Goal: Information Seeking & Learning: Check status

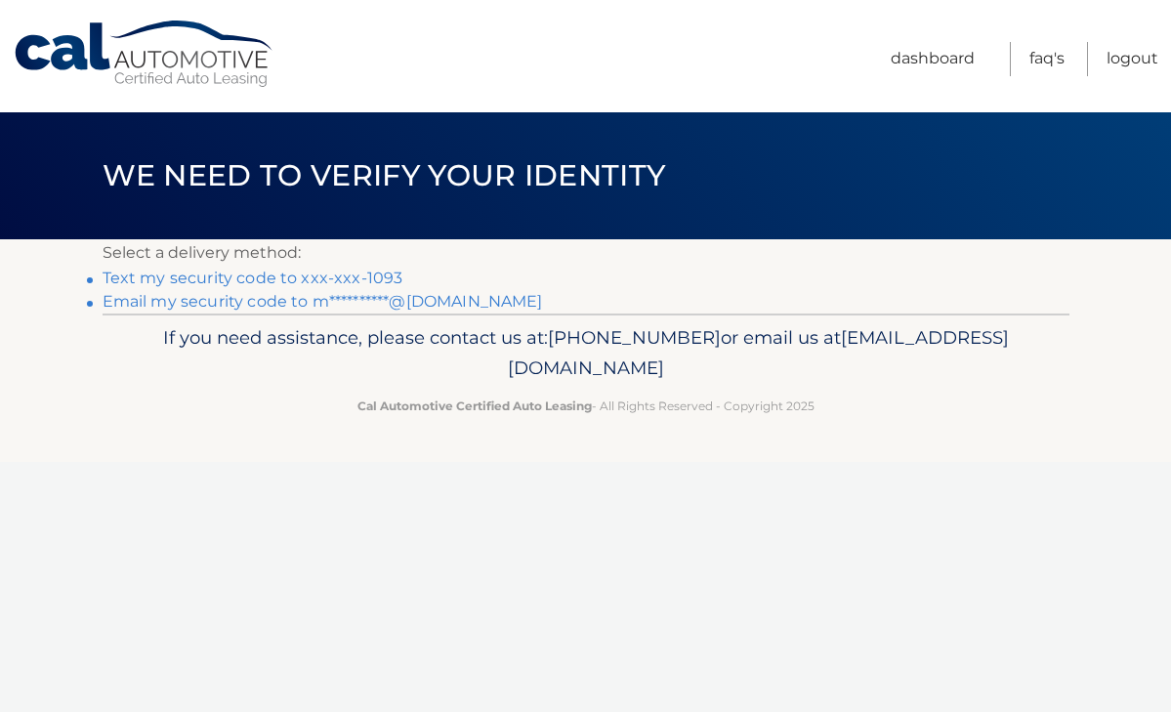
click at [328, 270] on link "Text my security code to xxx-xxx-1093" at bounding box center [253, 278] width 301 height 19
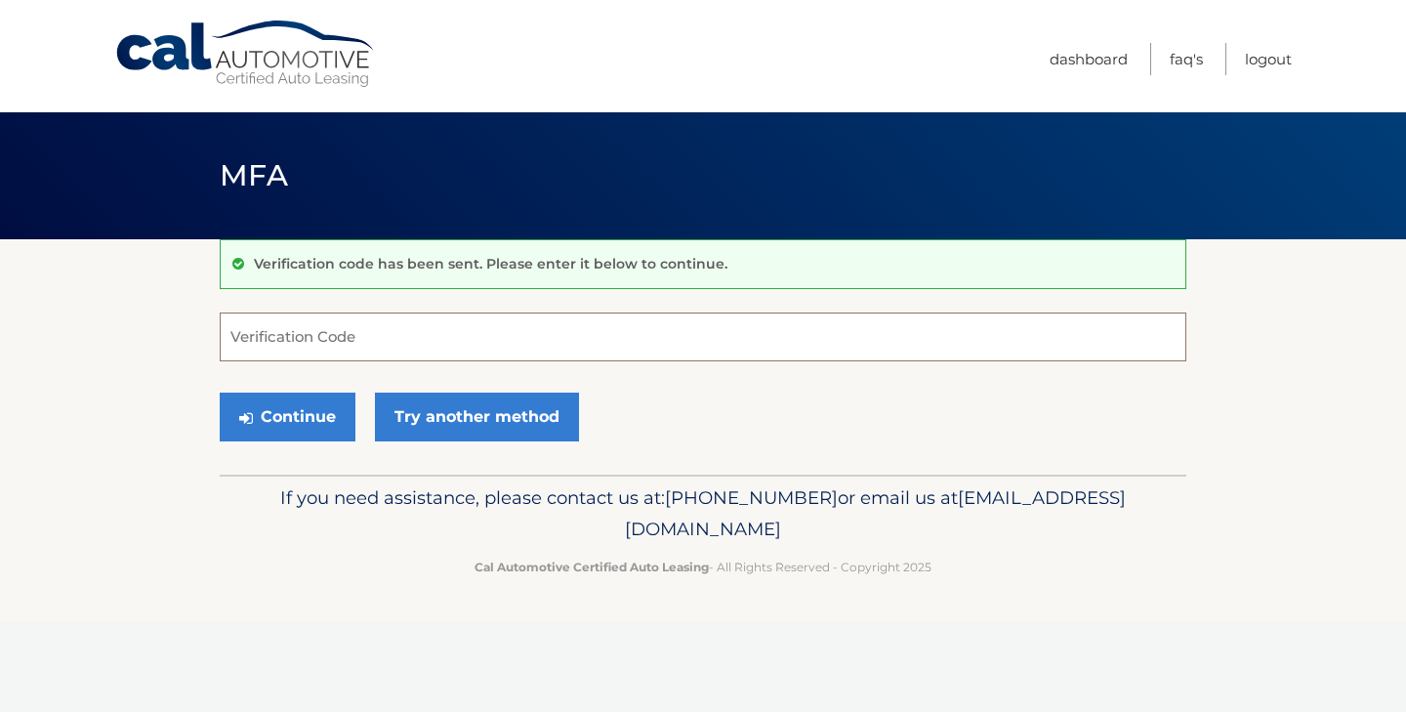
click at [339, 335] on input "Verification Code" at bounding box center [703, 337] width 967 height 49
type input "689764"
click at [287, 416] on button "Continue" at bounding box center [288, 417] width 136 height 49
click at [283, 418] on button "Continue" at bounding box center [288, 417] width 136 height 49
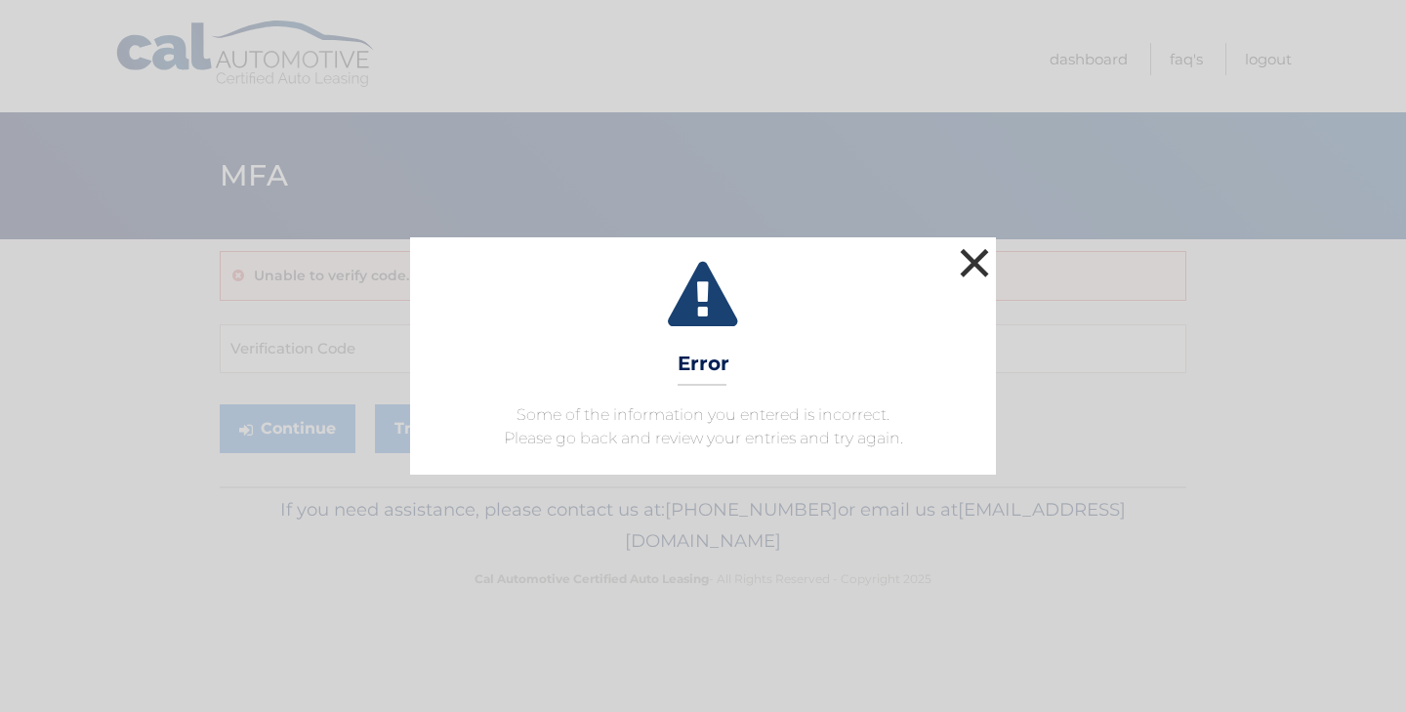
click at [983, 255] on button "×" at bounding box center [974, 262] width 39 height 39
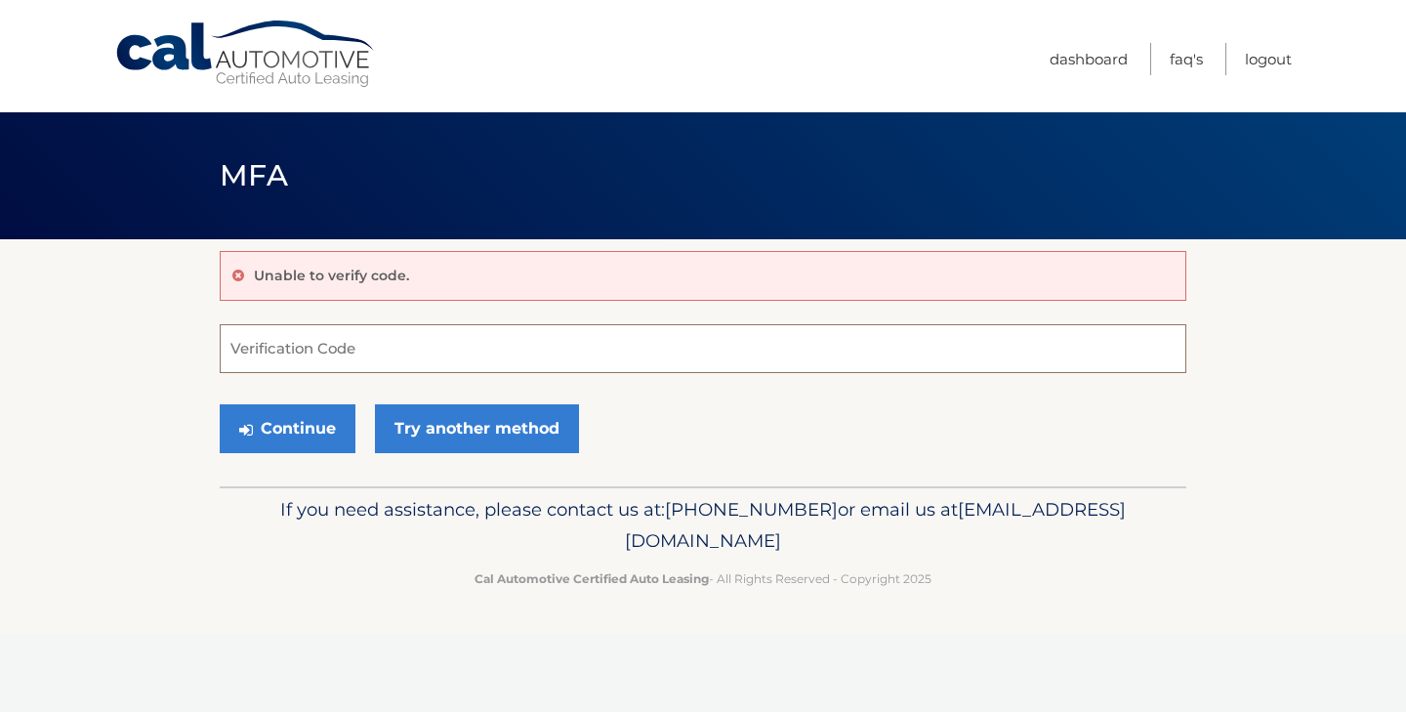
click at [702, 363] on input "Verification Code" at bounding box center [703, 348] width 967 height 49
type input "689764"
click at [317, 439] on button "Continue" at bounding box center [288, 428] width 136 height 49
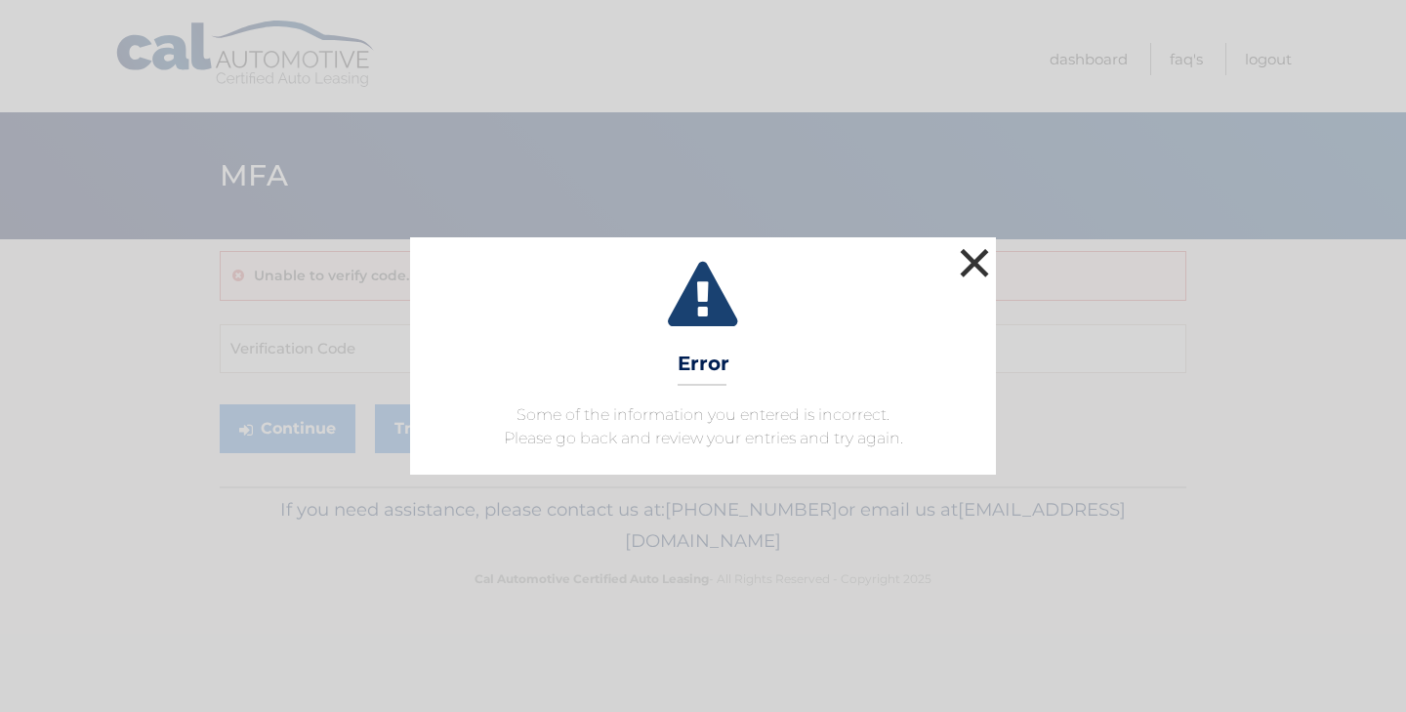
click at [978, 255] on button "×" at bounding box center [974, 262] width 39 height 39
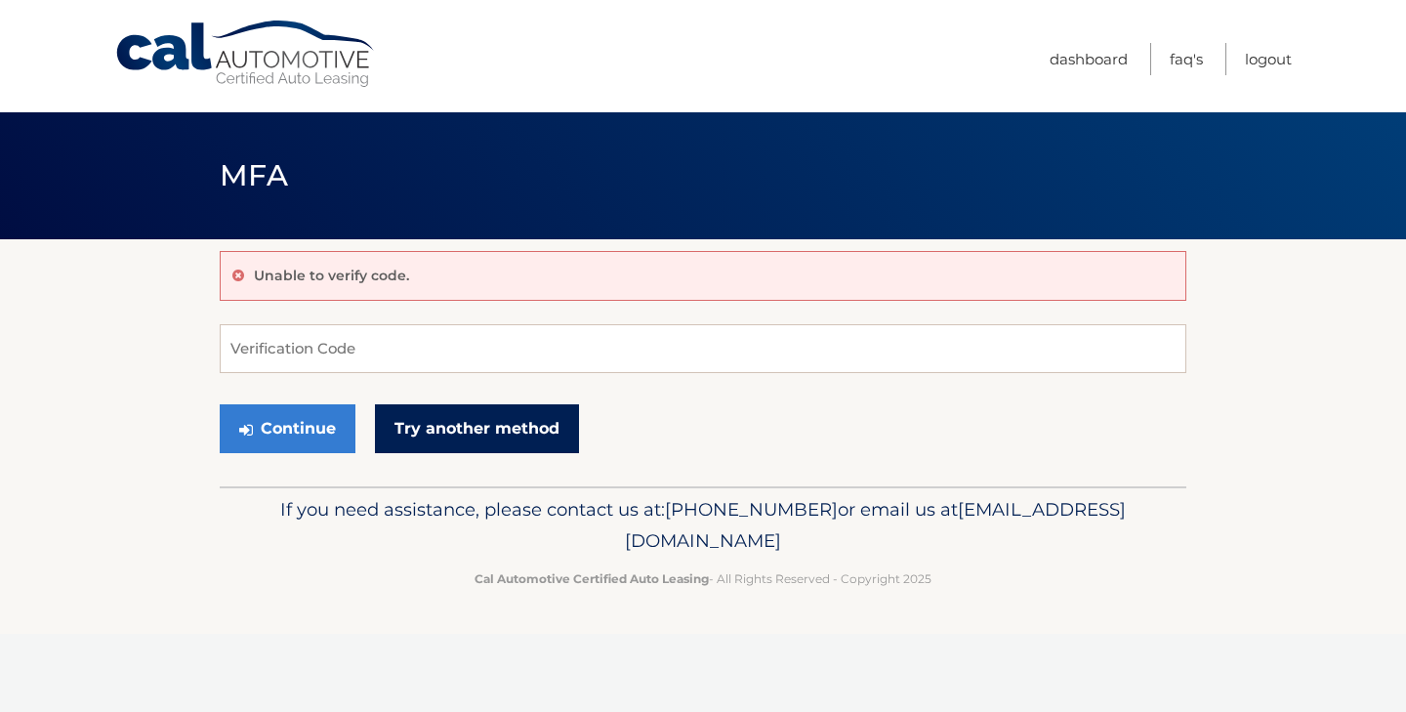
click at [454, 443] on link "Try another method" at bounding box center [477, 428] width 204 height 49
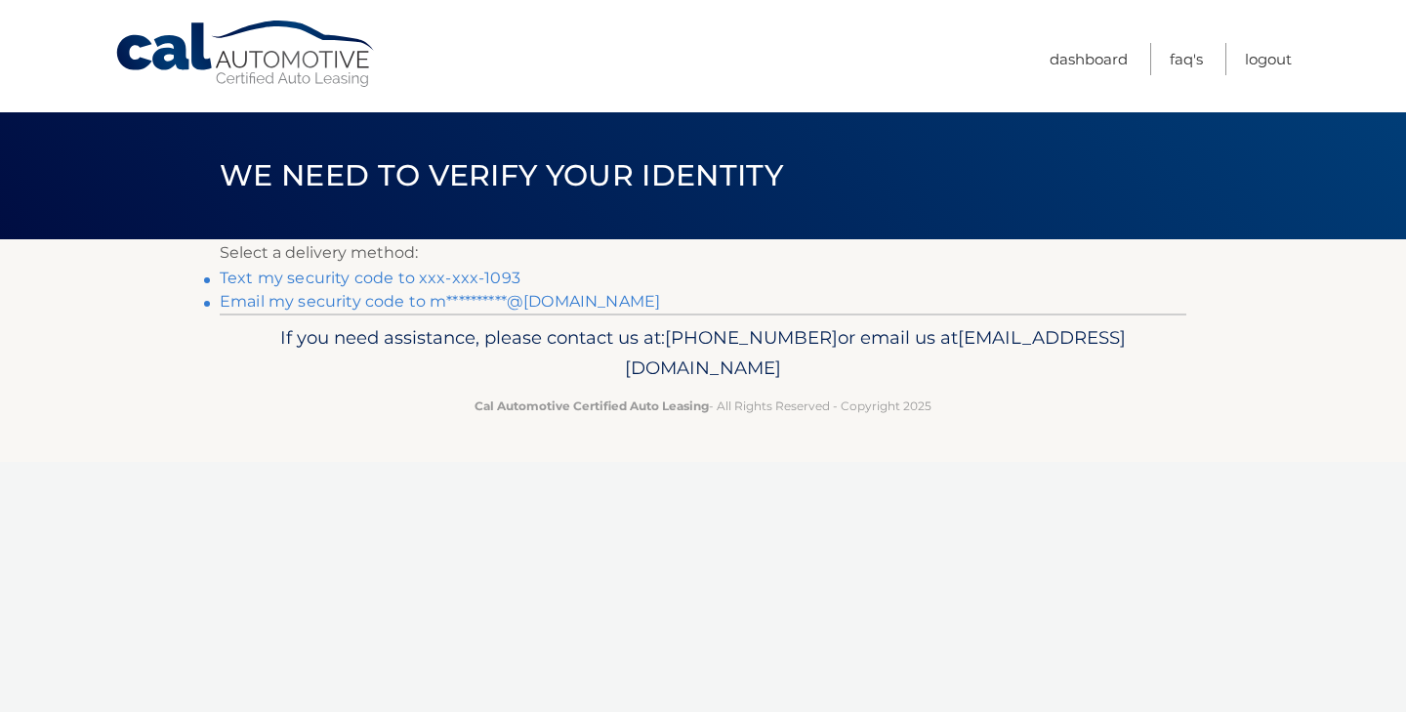
click at [459, 278] on link "Text my security code to xxx-xxx-1093" at bounding box center [370, 278] width 301 height 19
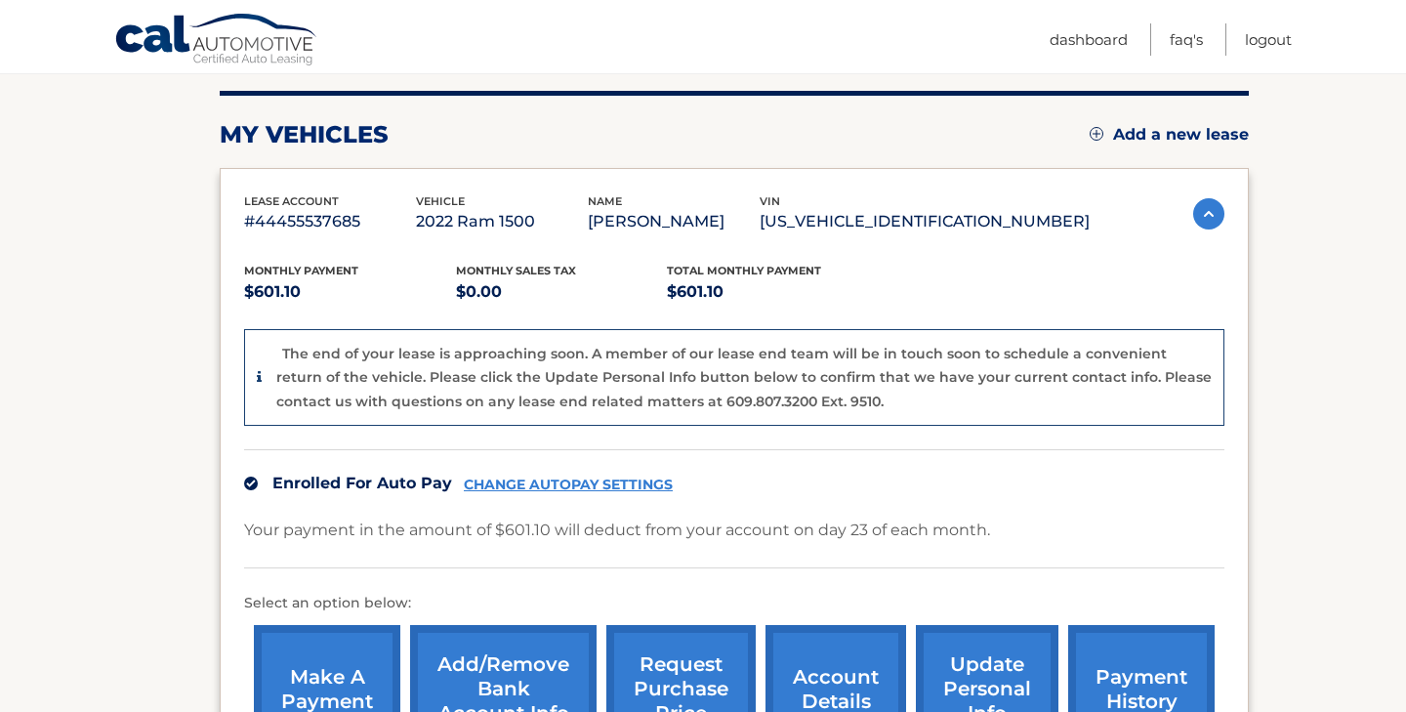
scroll to position [237, 0]
click at [855, 406] on div "The end of your lease is approaching soon. A member of our lease end team will …" at bounding box center [744, 377] width 936 height 72
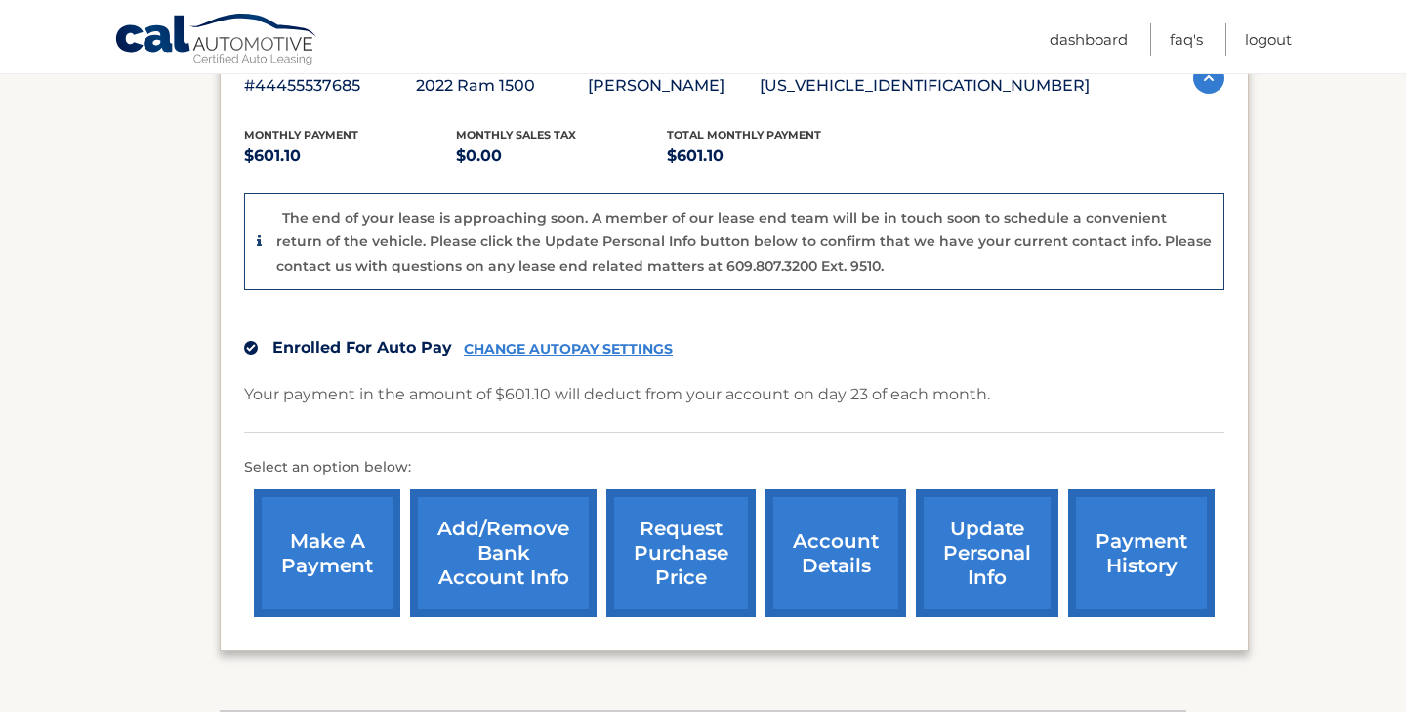
scroll to position [383, 0]
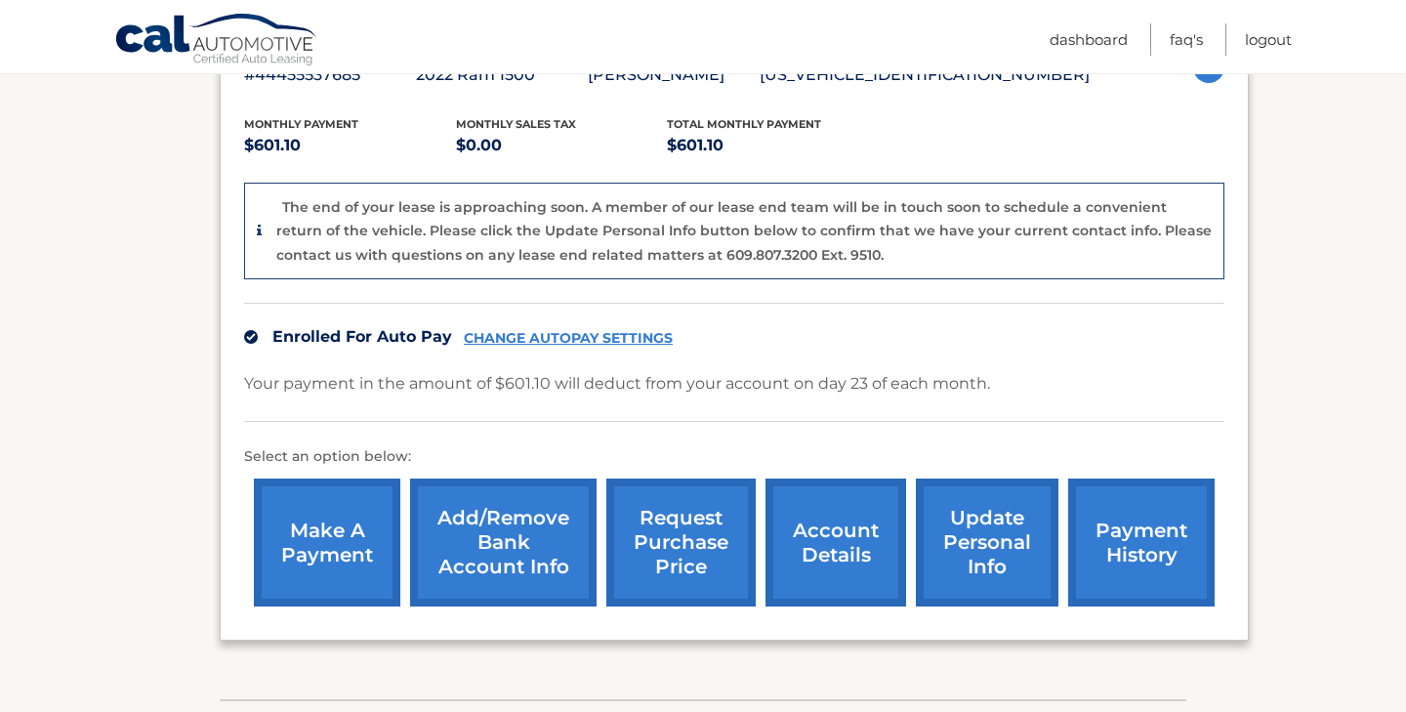
click at [695, 536] on link "request purchase price" at bounding box center [680, 543] width 149 height 128
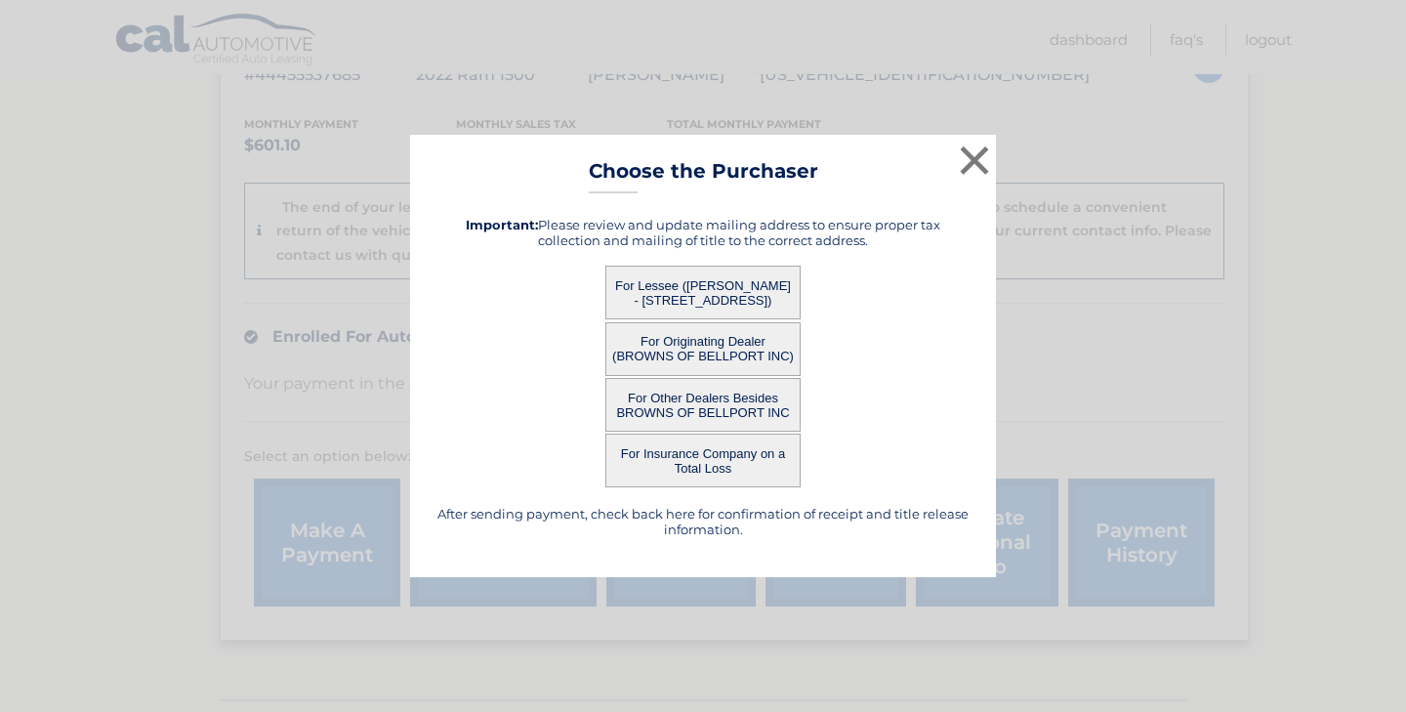
click at [744, 297] on button "For Lessee ([PERSON_NAME] - [STREET_ADDRESS])" at bounding box center [702, 293] width 195 height 54
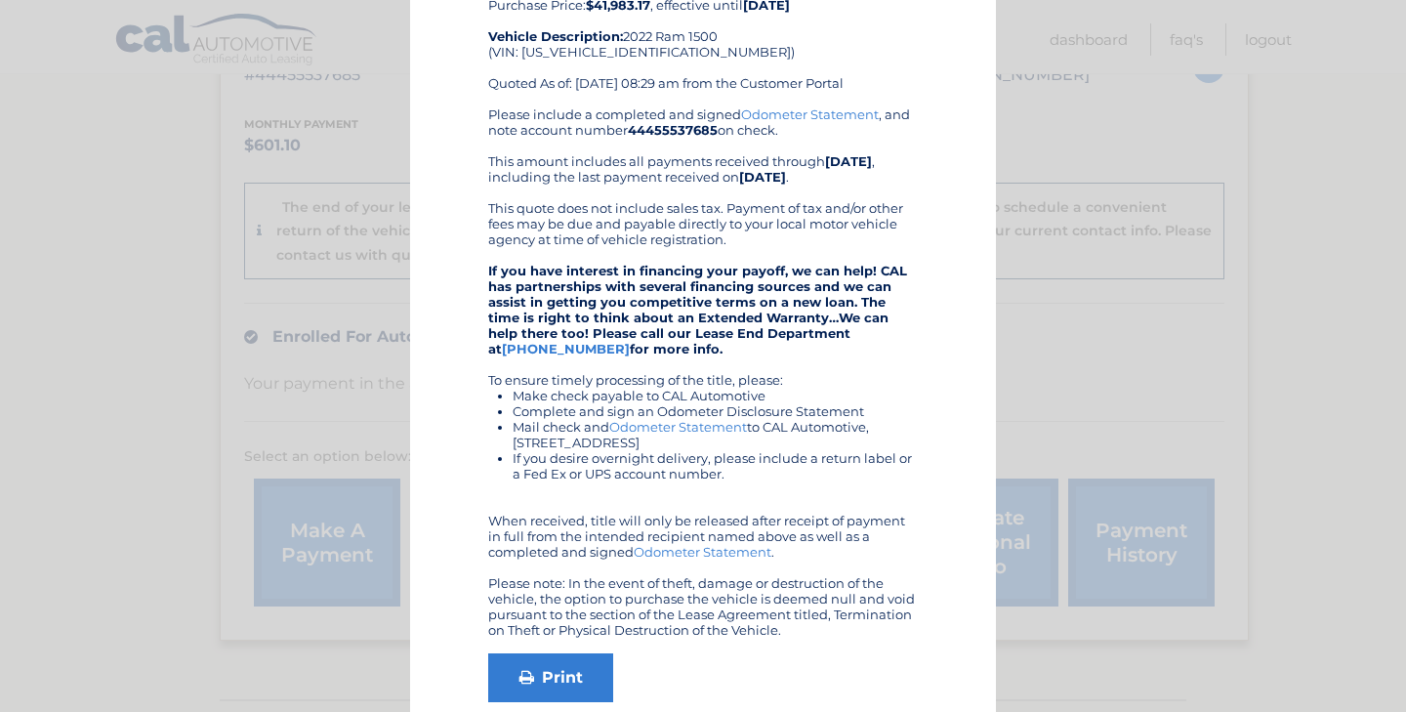
scroll to position [140, 0]
click at [1272, 304] on div "× Choose the Purchaser Go back to menu After sending payment, check back here f…" at bounding box center [703, 333] width 1391 height 946
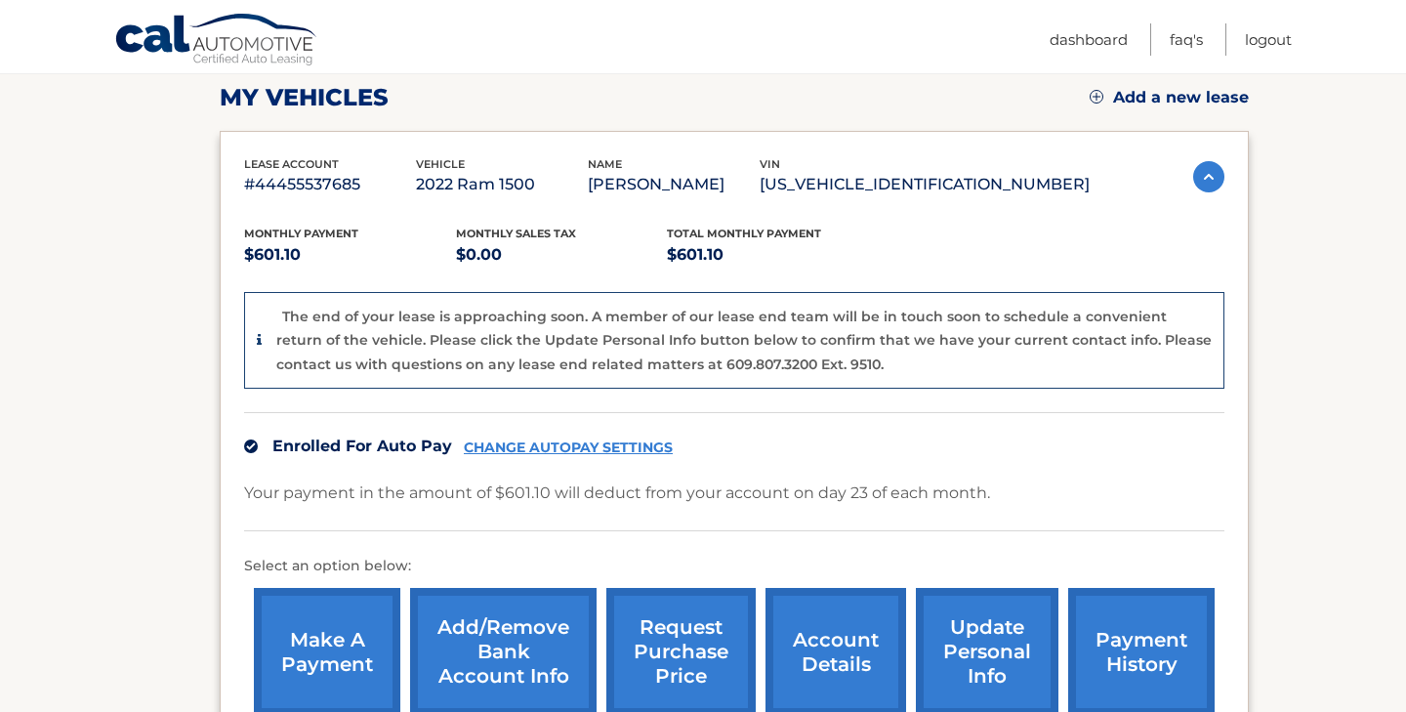
scroll to position [281, 0]
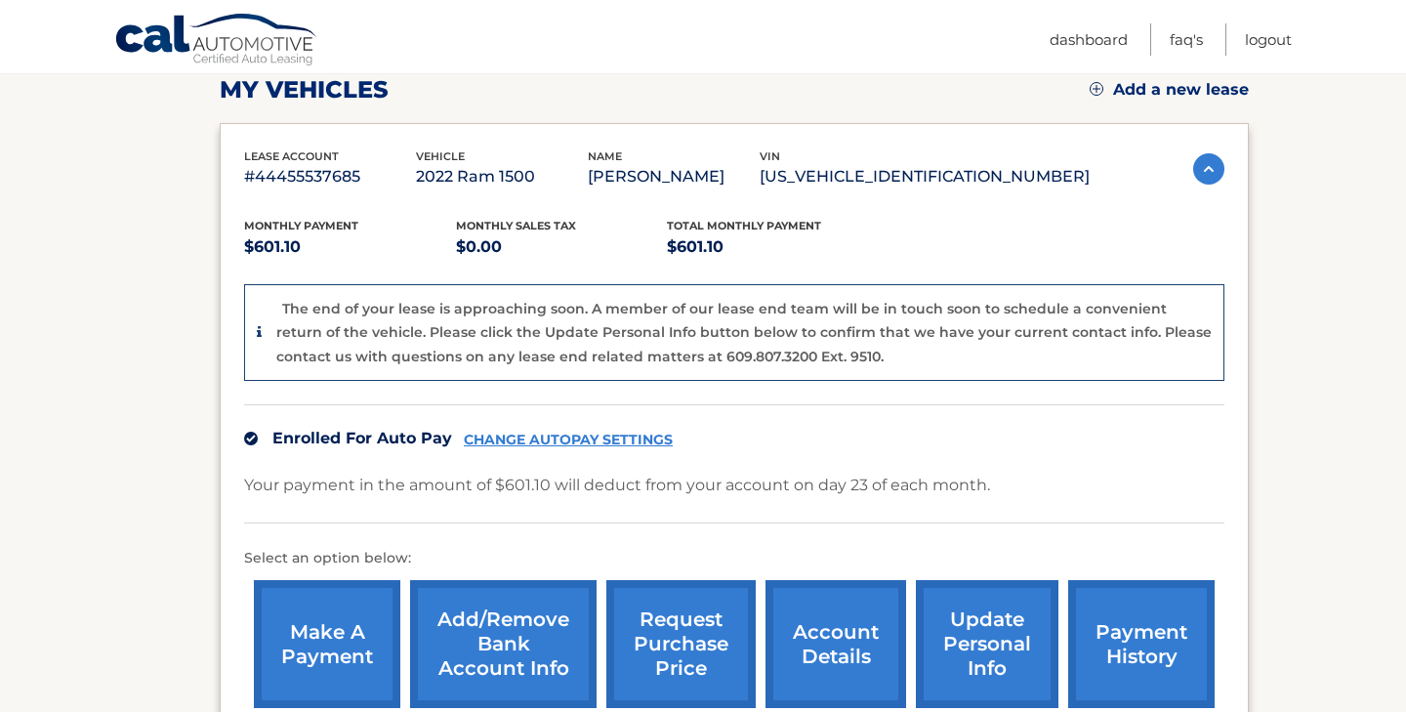
click at [838, 649] on link "account details" at bounding box center [836, 644] width 141 height 128
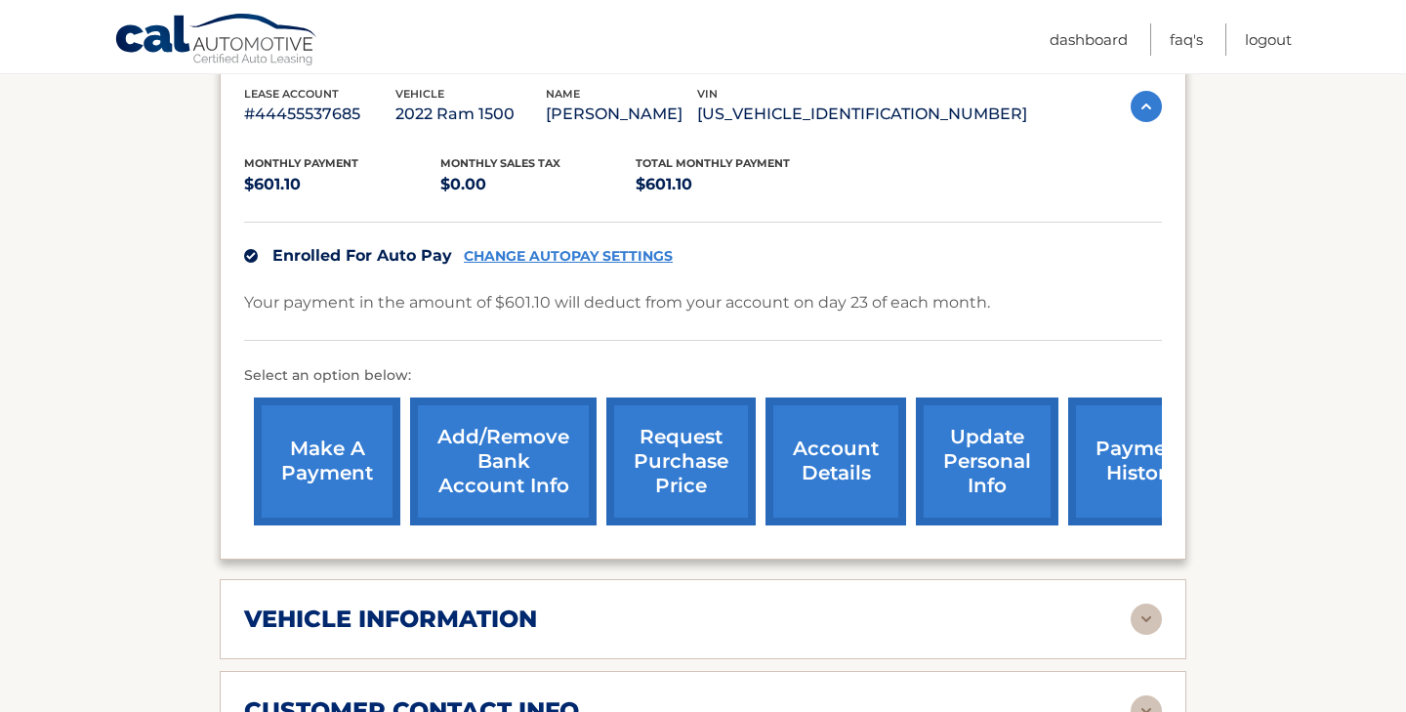
scroll to position [371, 0]
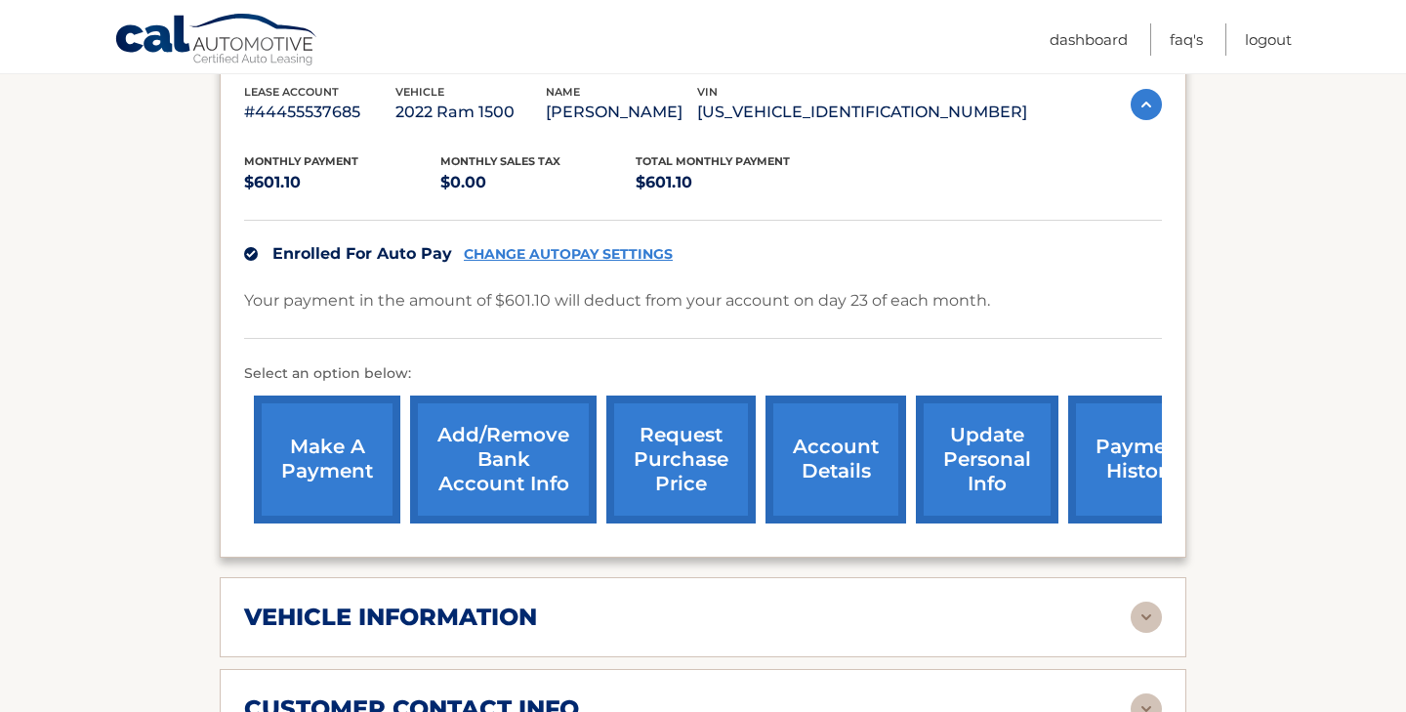
click at [900, 603] on div "vehicle information" at bounding box center [687, 617] width 887 height 29
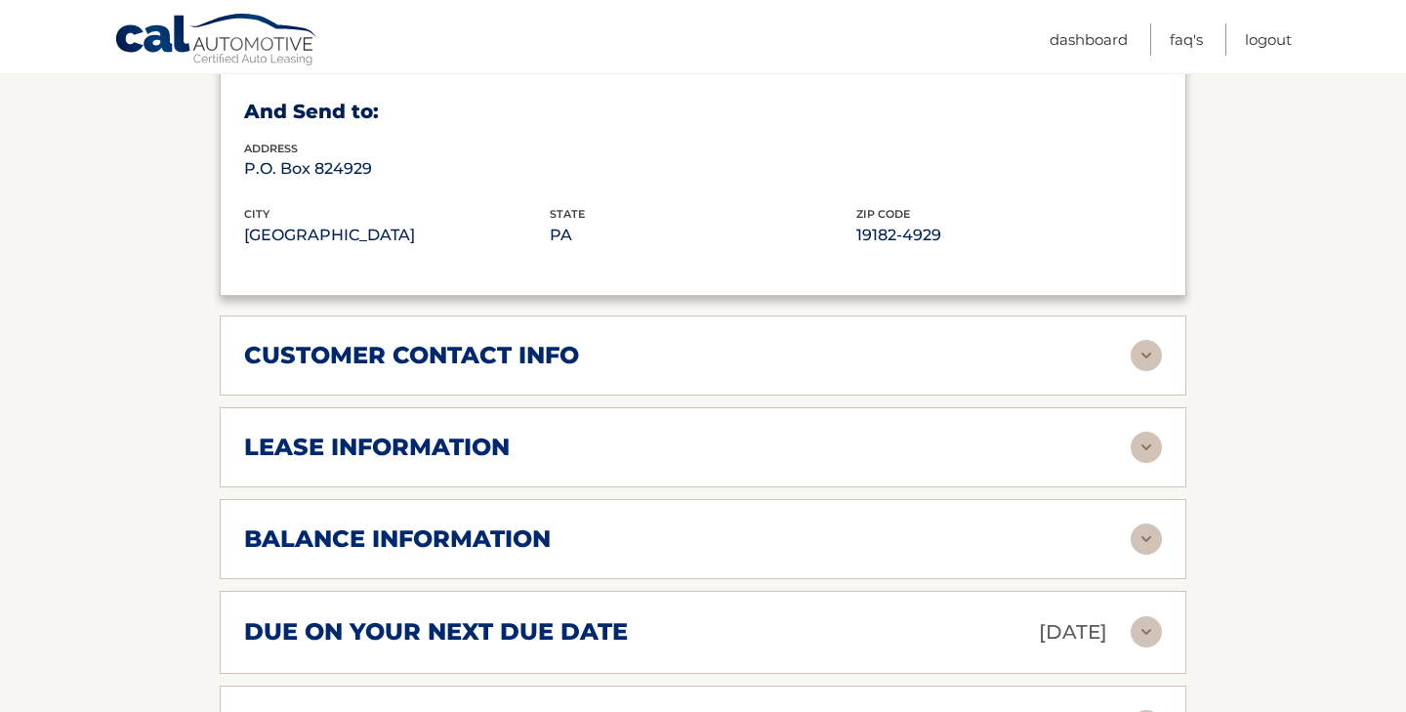
scroll to position [1264, 0]
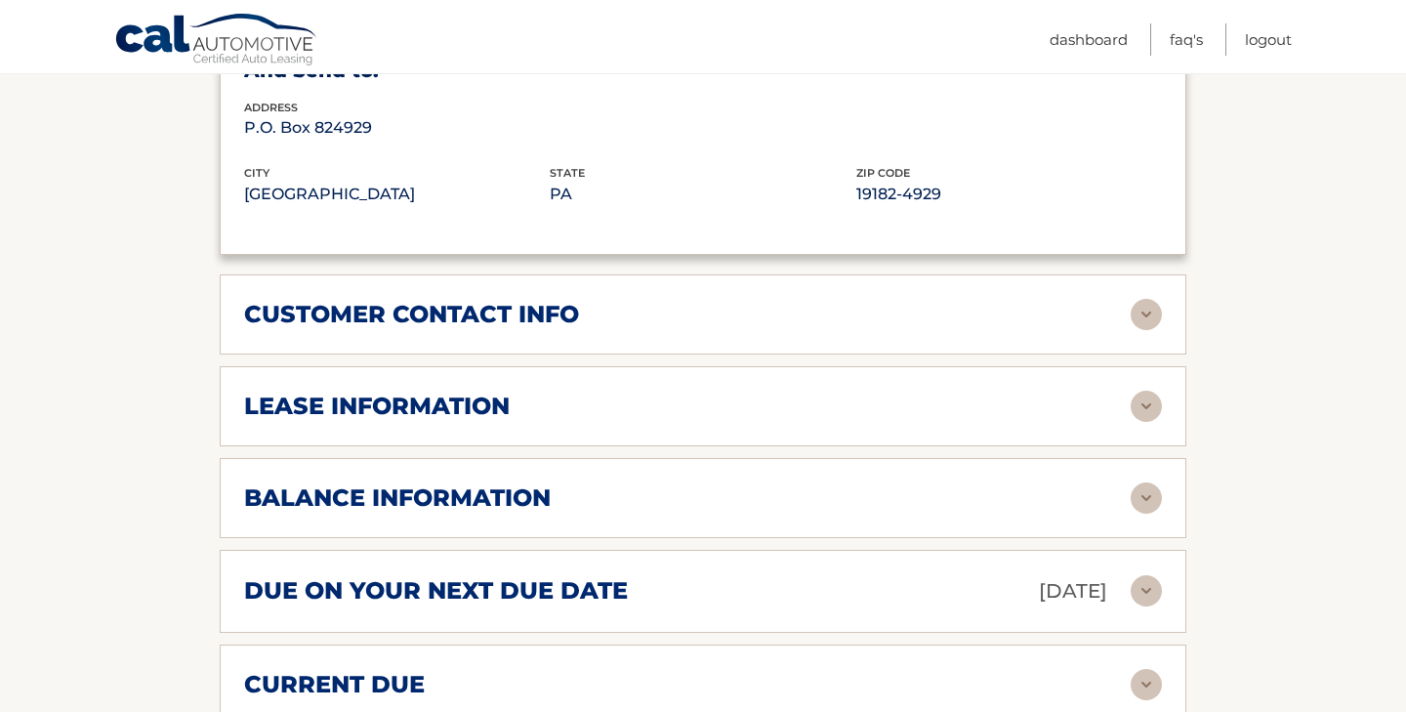
click at [995, 490] on div "balance information" at bounding box center [687, 497] width 887 height 29
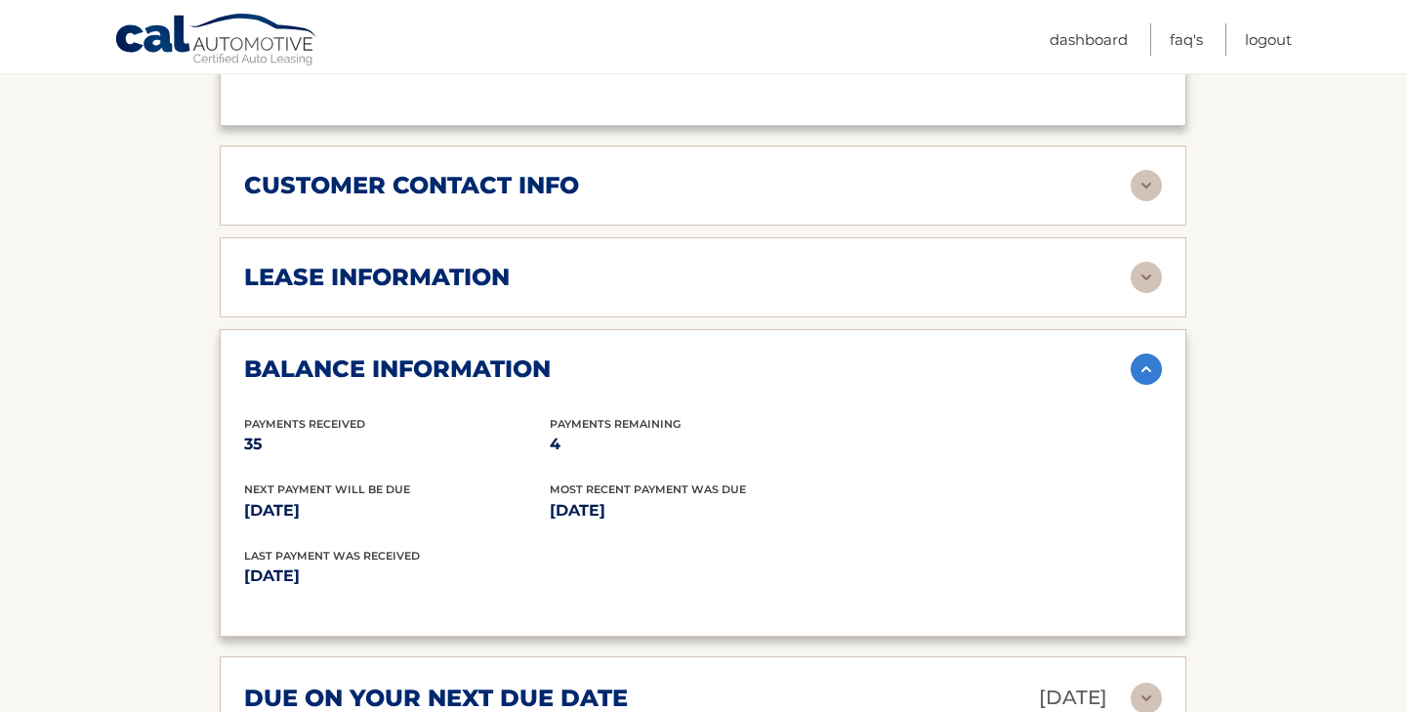
scroll to position [1396, 0]
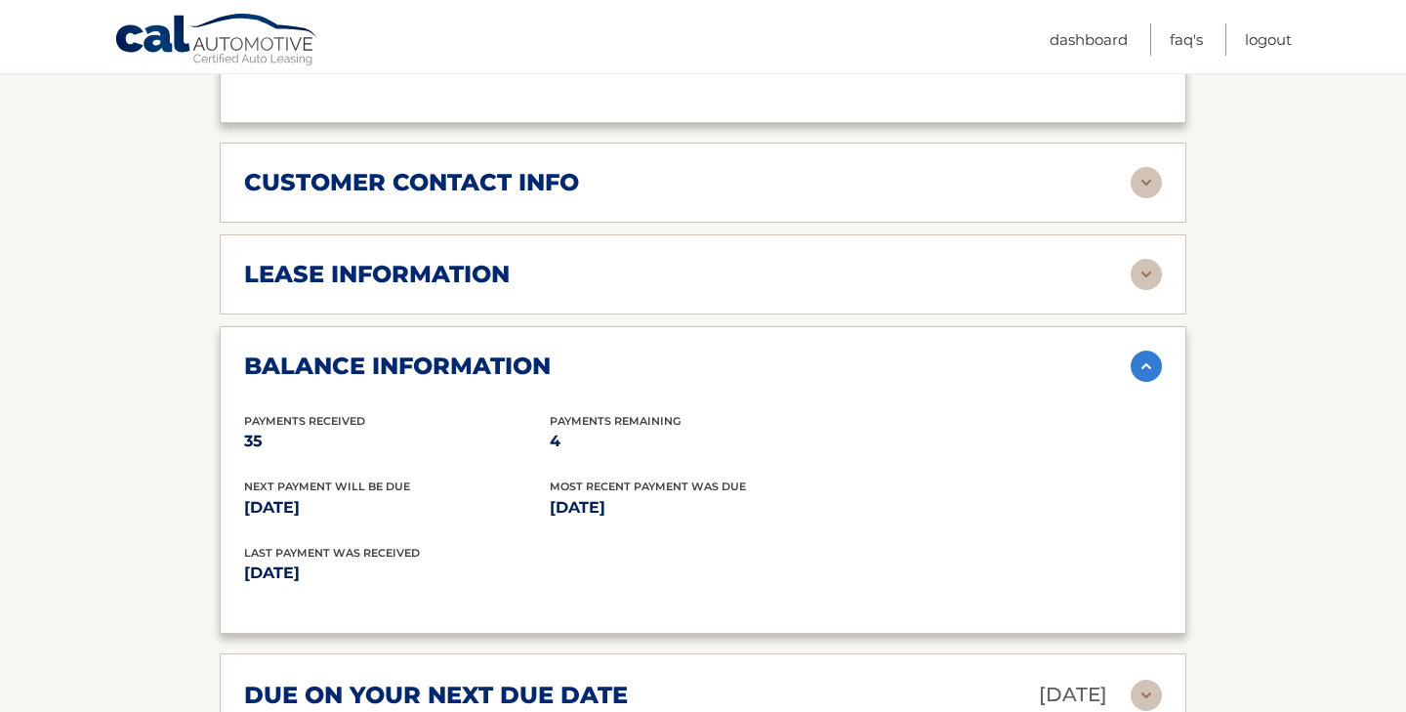
click at [1379, 512] on section "Account Details | #44455537685 Back to Dashboard Manage Your Lease lease accoun…" at bounding box center [703, 46] width 1406 height 2404
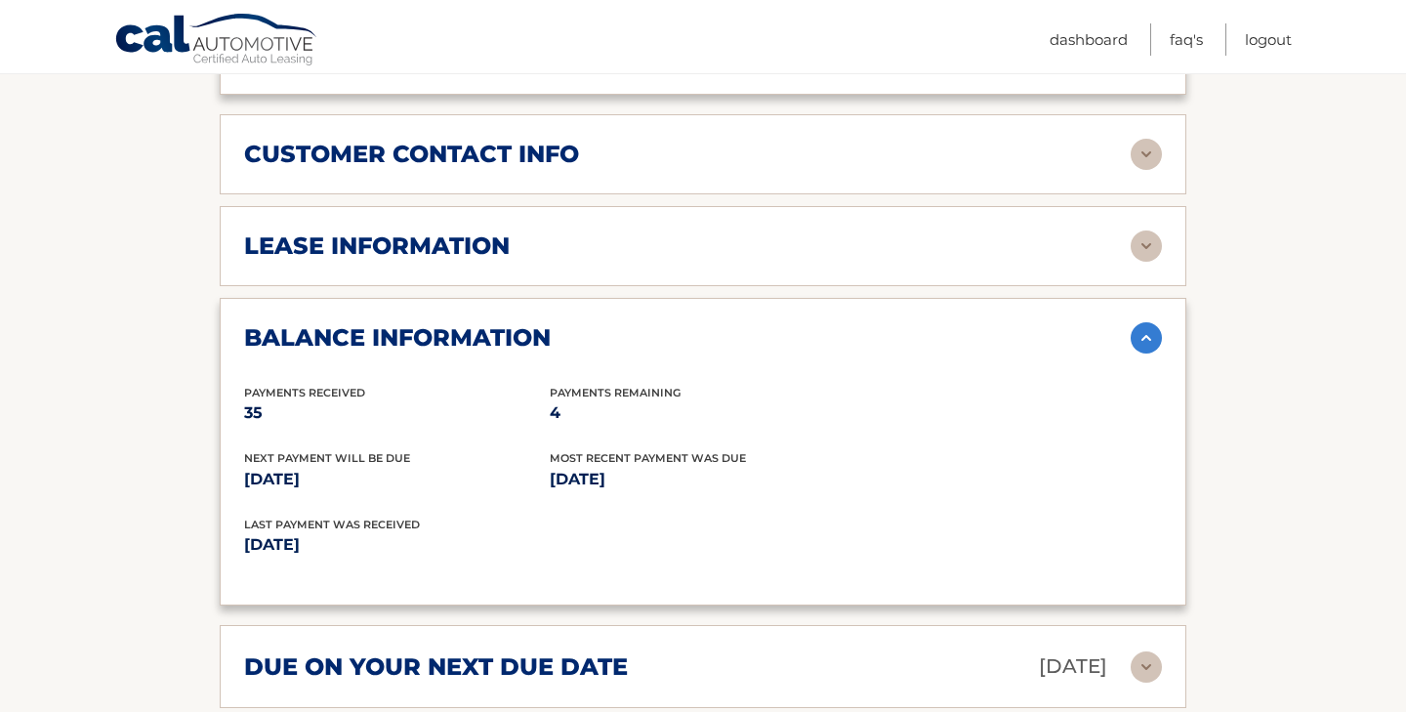
scroll to position [1435, 0]
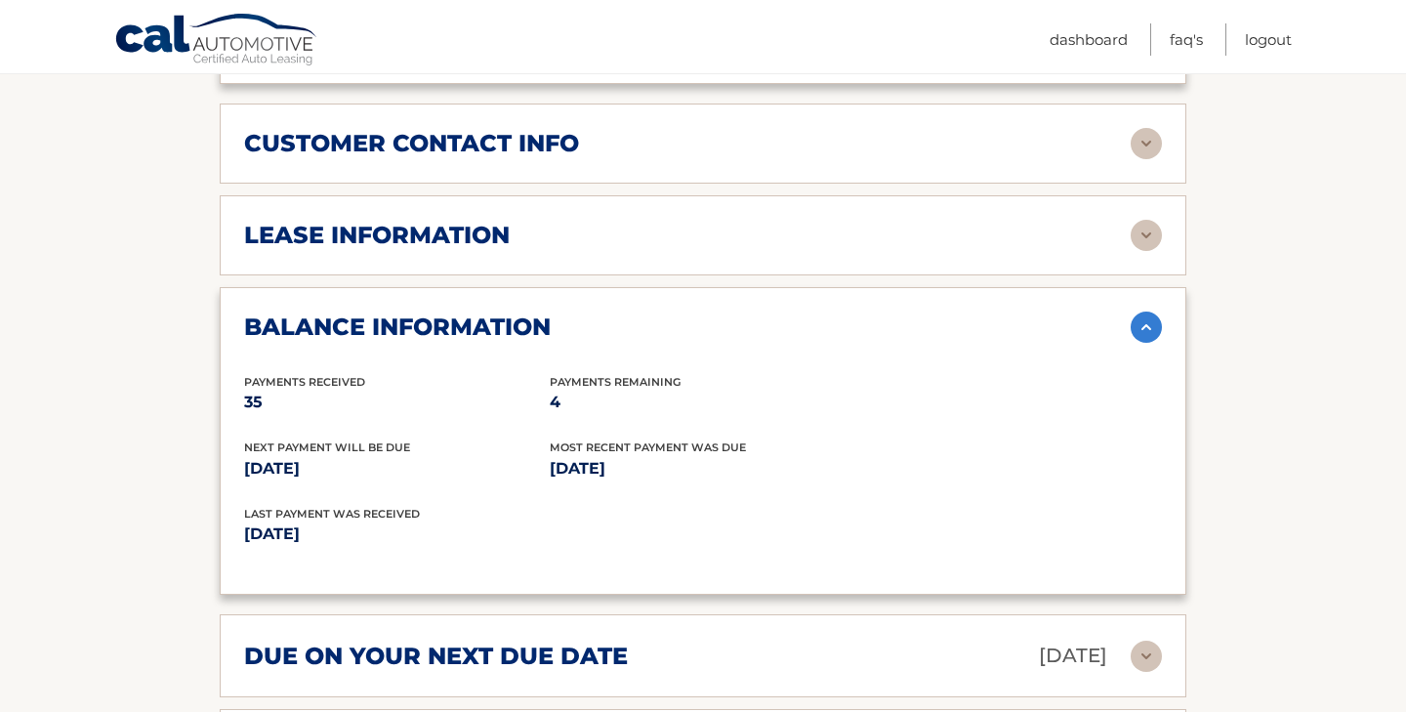
click at [1156, 247] on div "lease information Contract Start Date Nov 23, 2022 Term 39 Maturity Date Feb 23…" at bounding box center [703, 235] width 967 height 80
click at [1139, 225] on img at bounding box center [1146, 235] width 31 height 31
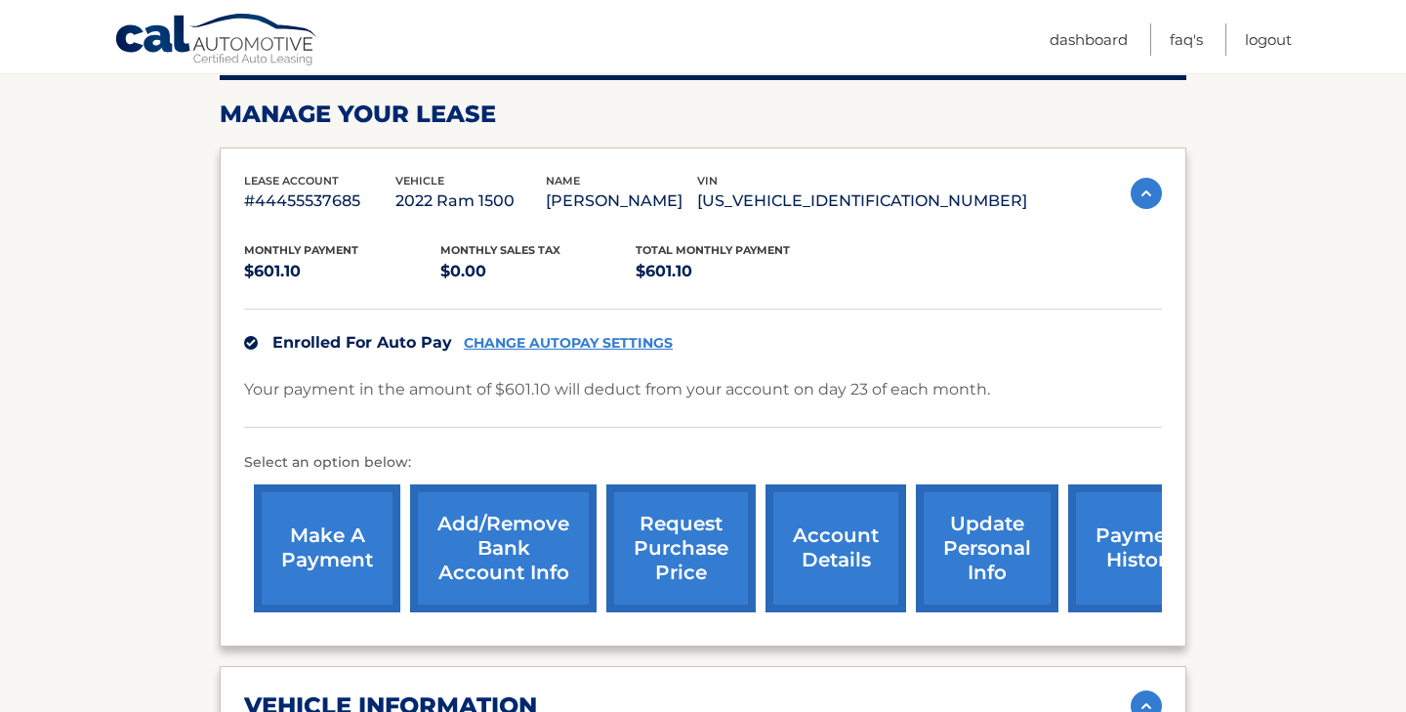
scroll to position [293, 0]
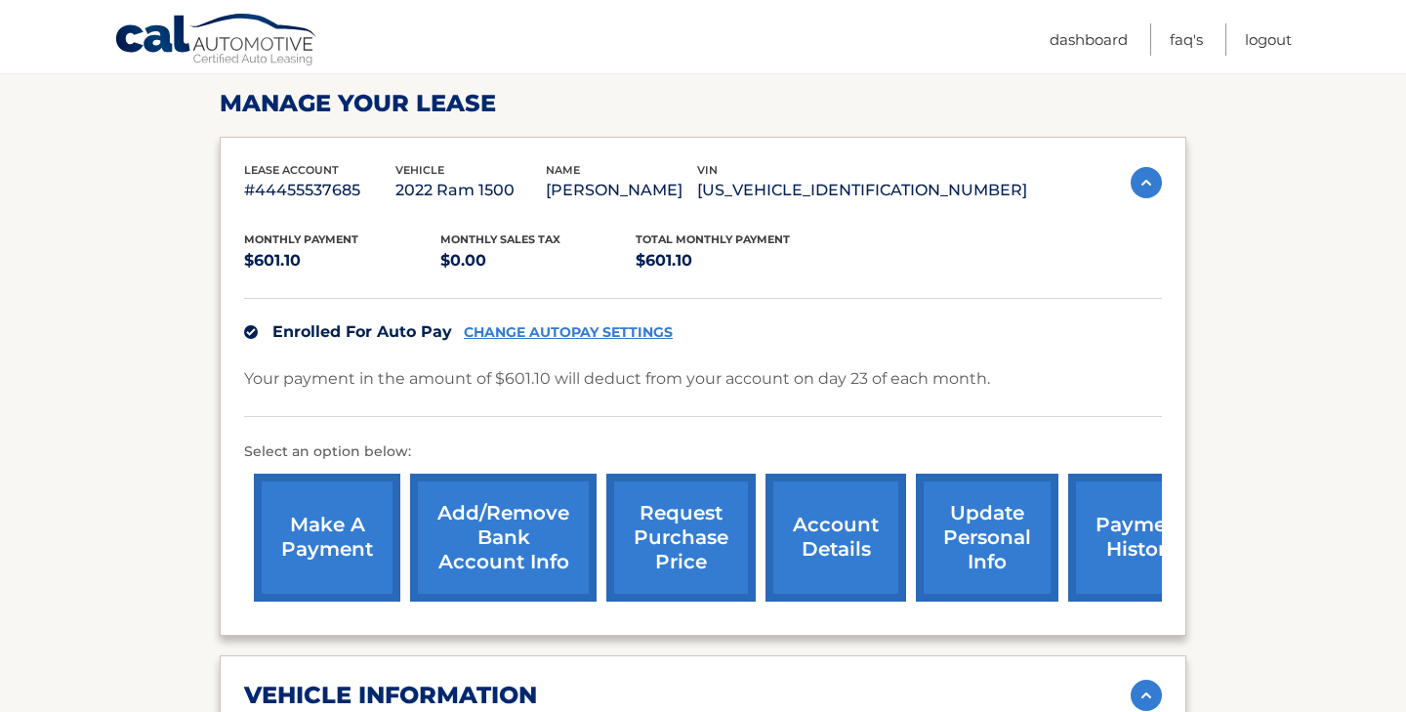
click at [693, 566] on link "request purchase price" at bounding box center [680, 538] width 149 height 128
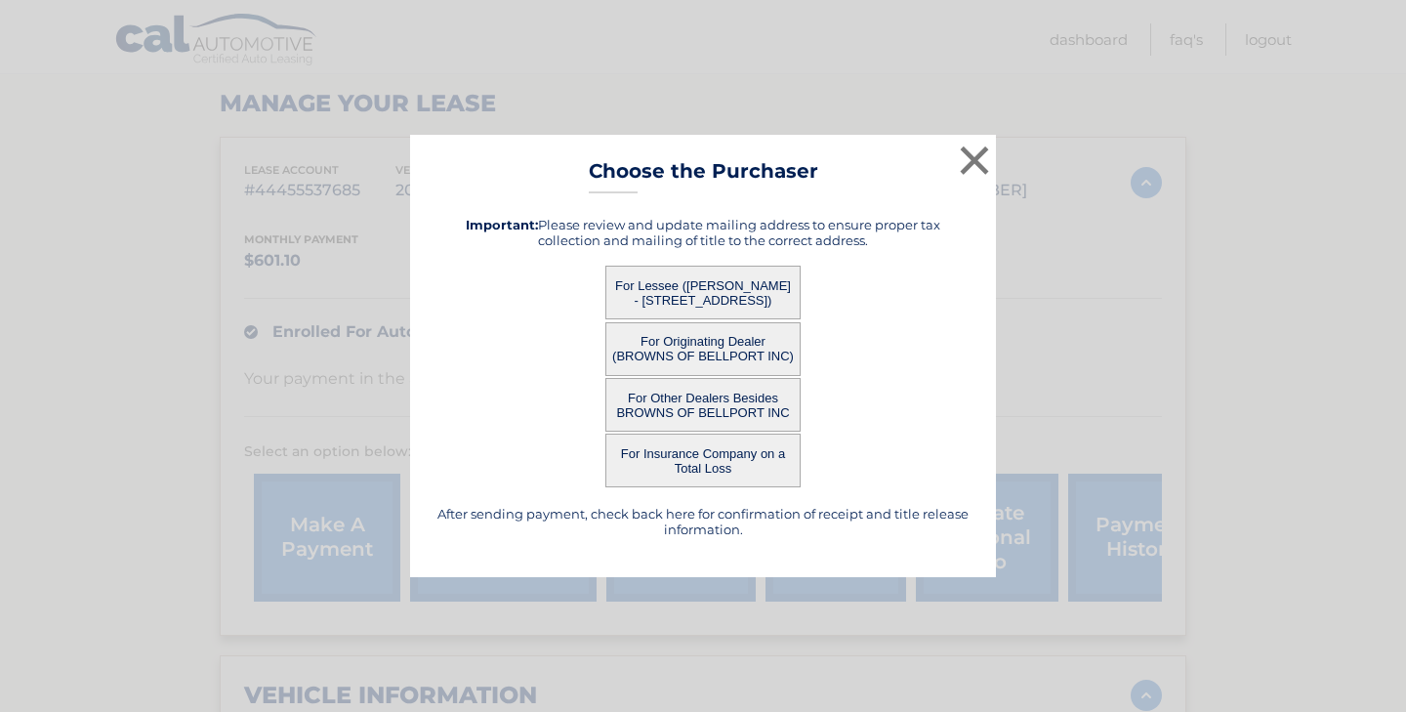
click at [701, 341] on button "For Originating Dealer (BROWNS OF BELLPORT INC)" at bounding box center [702, 349] width 195 height 54
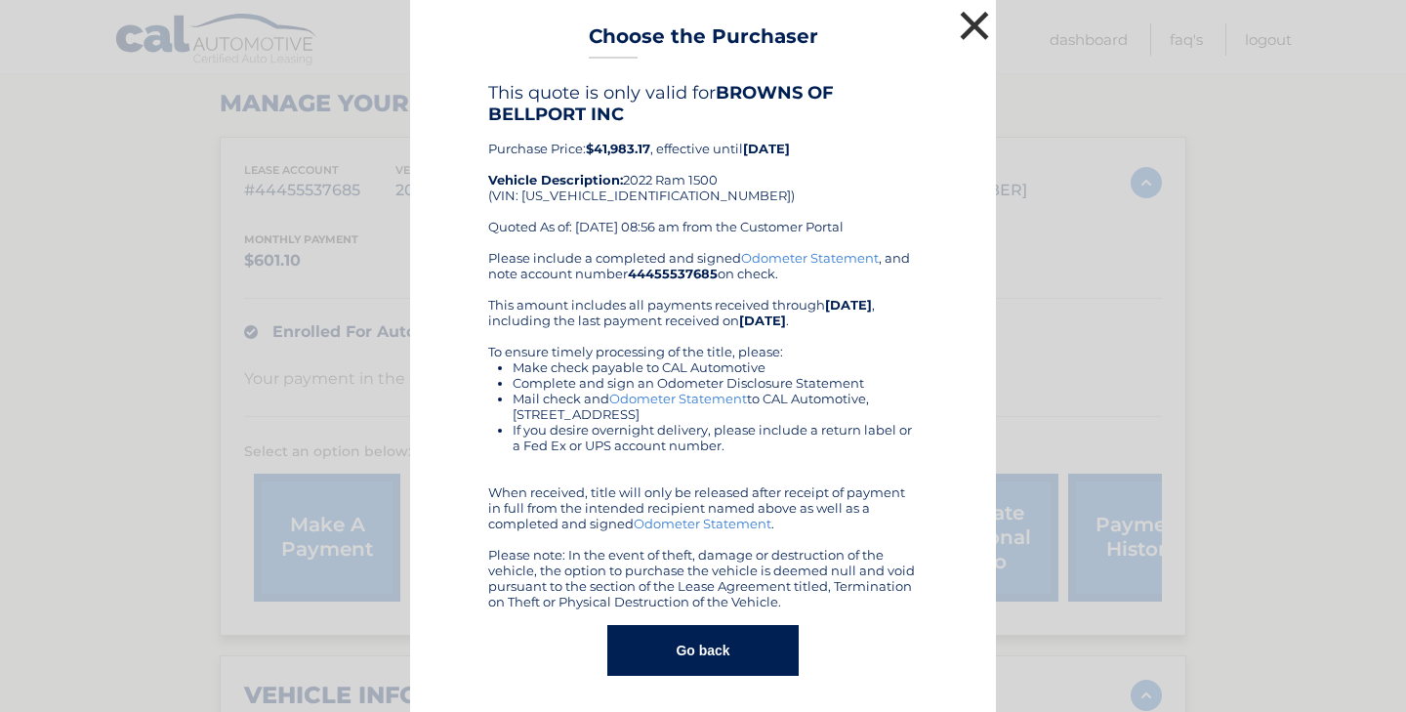
click at [964, 20] on button "×" at bounding box center [974, 25] width 39 height 39
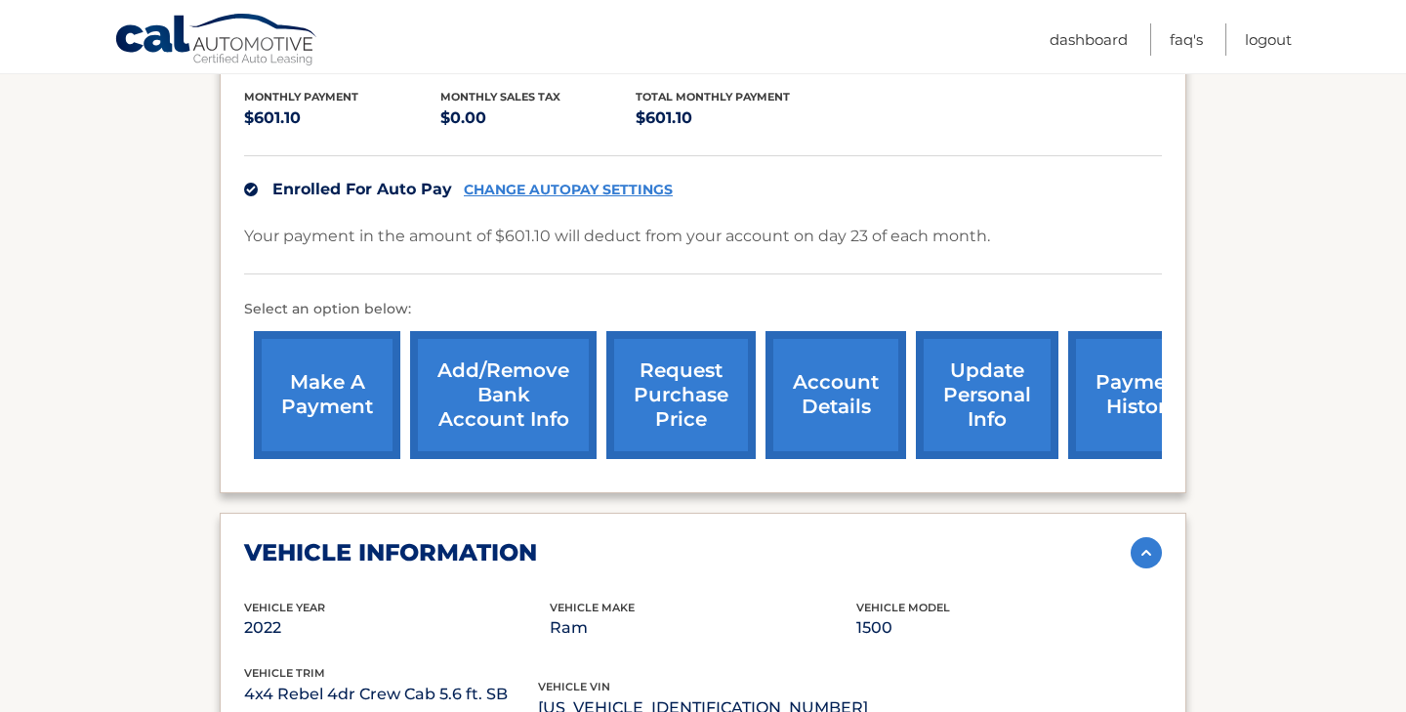
scroll to position [436, 0]
click at [1101, 428] on link "payment history" at bounding box center [1141, 395] width 146 height 128
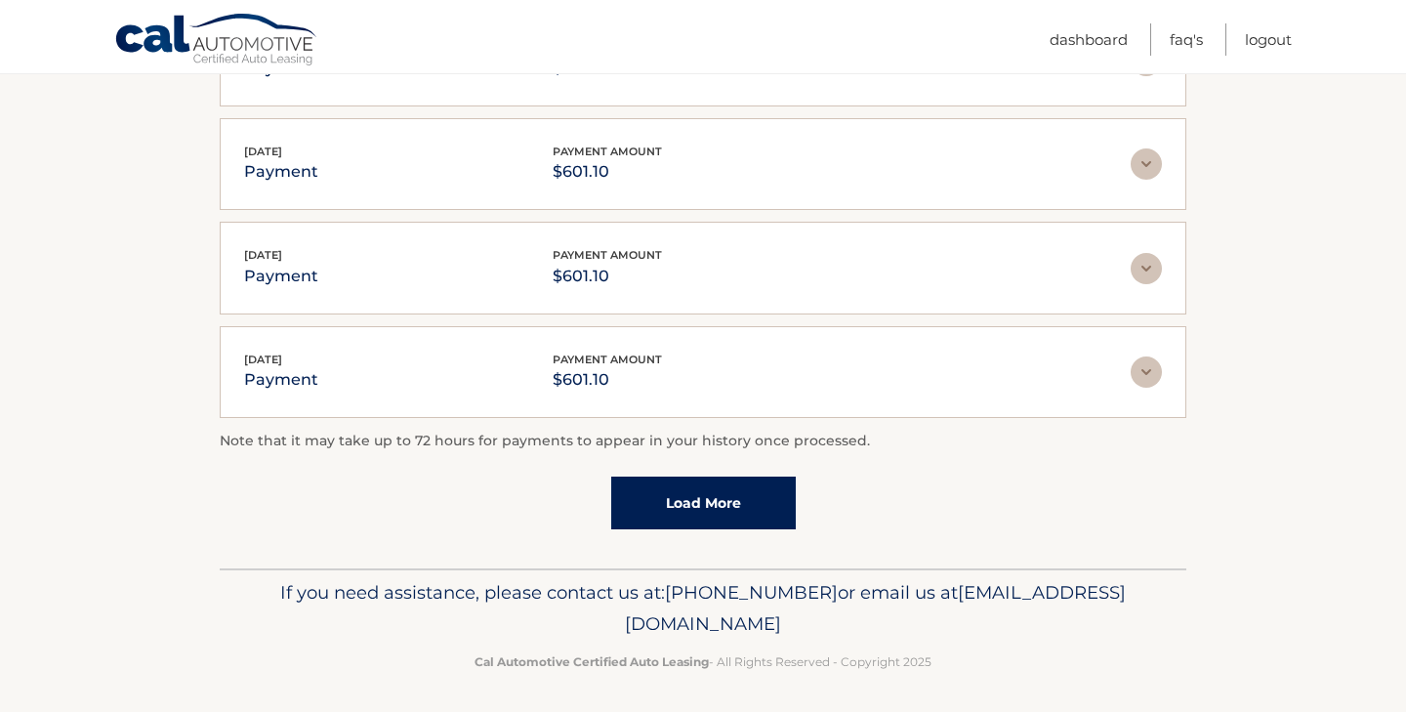
scroll to position [565, 0]
click at [724, 502] on link "Load More" at bounding box center [703, 504] width 185 height 53
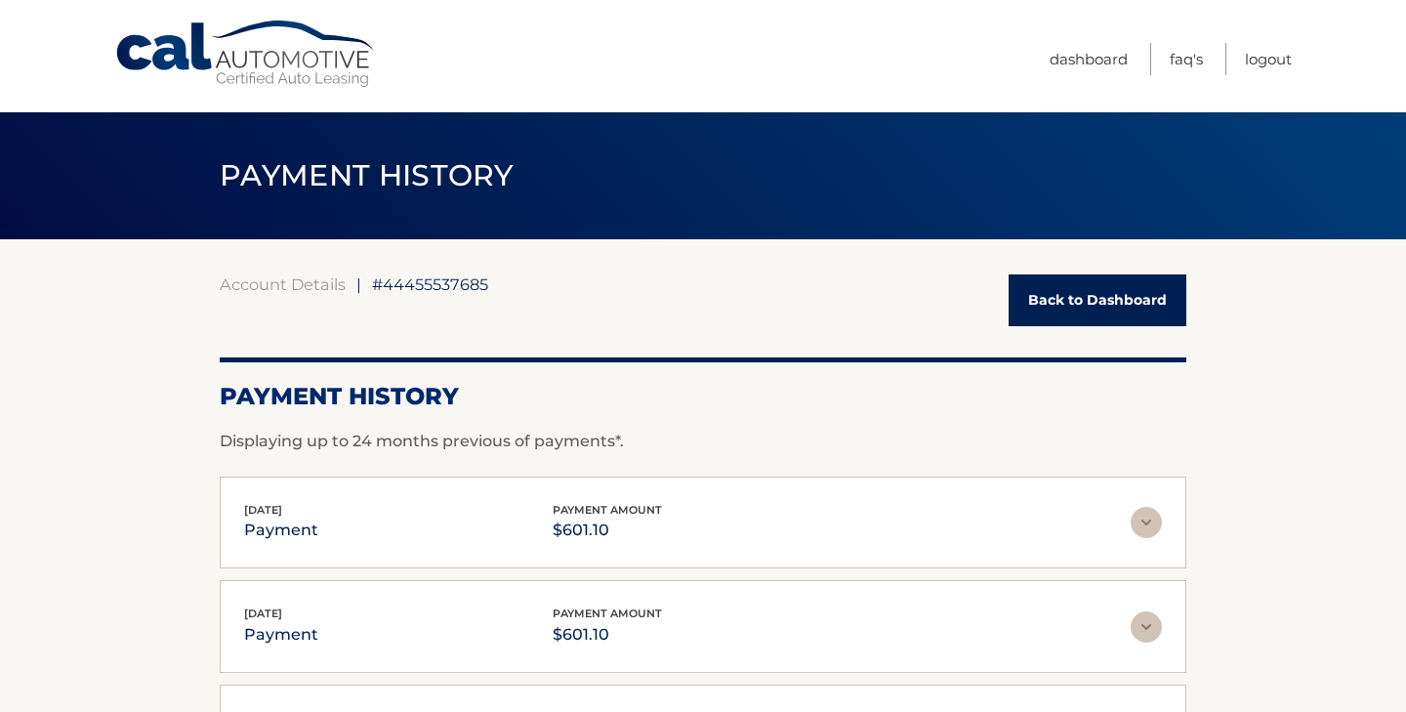
scroll to position [0, 0]
